Goal: Information Seeking & Learning: Compare options

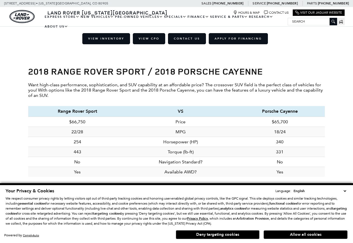
scroll to position [352, 0]
